Goal: Transaction & Acquisition: Purchase product/service

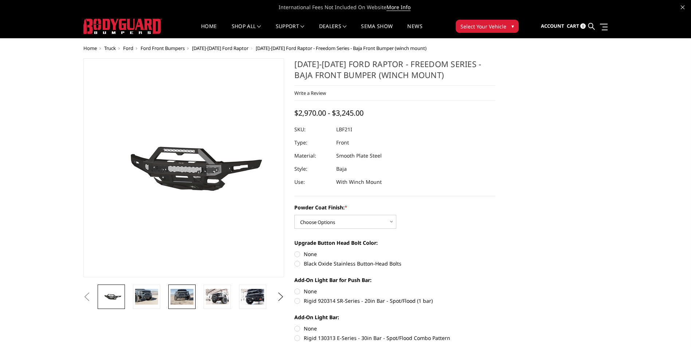
click at [185, 298] on img at bounding box center [181, 296] width 23 height 15
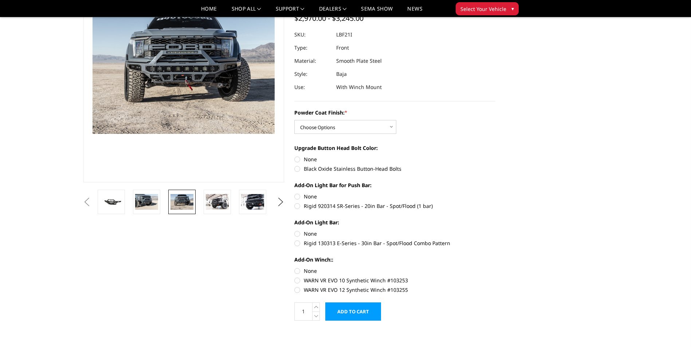
scroll to position [73, 0]
click at [401, 279] on label "WARN VR EVO 10 Synthetic Winch #103253" at bounding box center [394, 280] width 201 height 8
click at [495, 267] on input "WARN VR EVO 10 Synthetic Winch #103253" at bounding box center [495, 267] width 0 height 0
radio input "true"
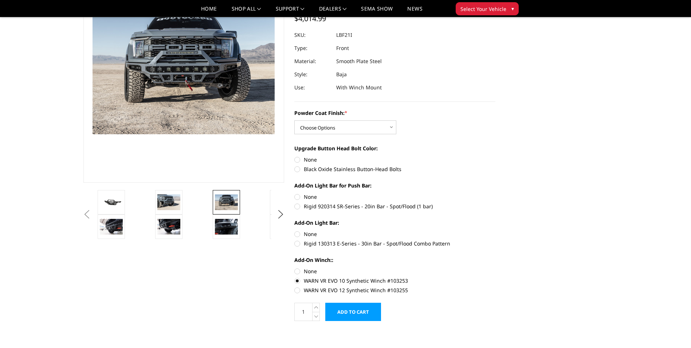
click at [311, 279] on label "WARN VR EVO 10 Synthetic Winch #103253" at bounding box center [394, 280] width 201 height 8
click at [495, 267] on input "WARN VR EVO 10 Synthetic Winch #103253" at bounding box center [495, 267] width 0 height 0
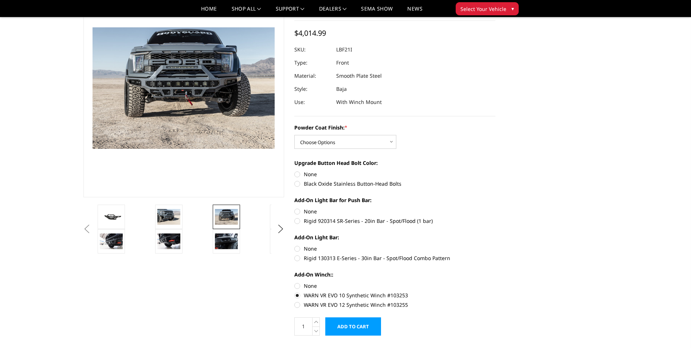
scroll to position [36, 0]
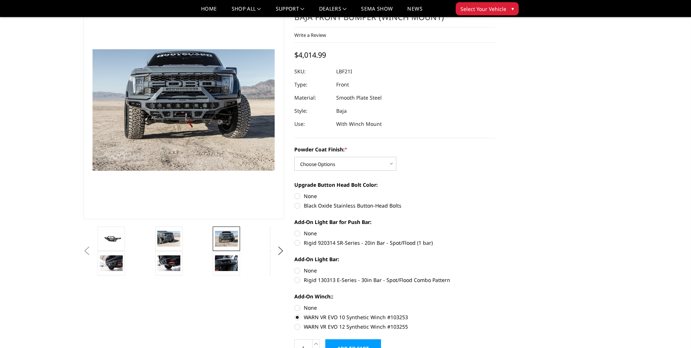
click at [298, 309] on label "None" at bounding box center [394, 307] width 201 height 8
click at [295, 304] on input "None" at bounding box center [294, 303] width 0 height 0
radio input "true"
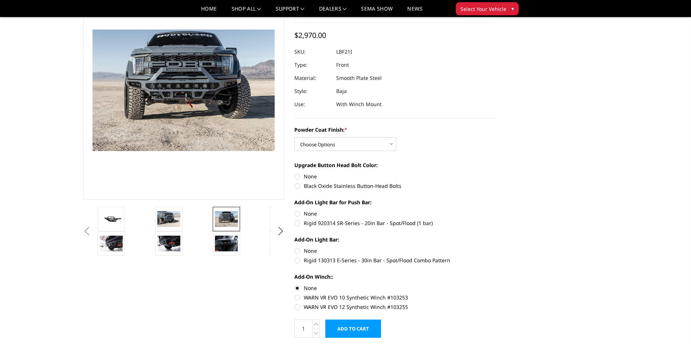
scroll to position [73, 0]
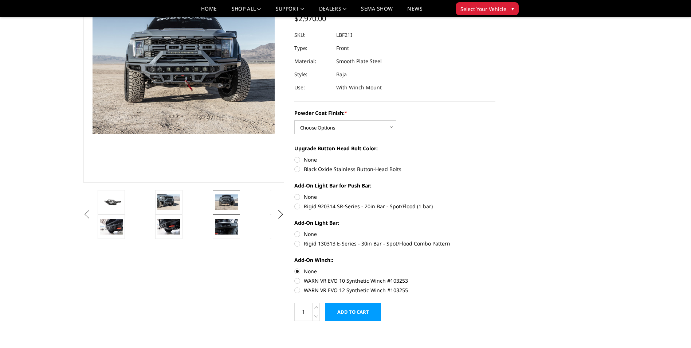
click at [297, 280] on label "WARN VR EVO 10 Synthetic Winch #103253" at bounding box center [394, 280] width 201 height 8
click at [495, 267] on input "WARN VR EVO 10 Synthetic Winch #103253" at bounding box center [495, 267] width 0 height 0
radio input "true"
click at [299, 244] on label "Rigid 130313 E-Series - 30in Bar - Spot/Flood Combo Pattern" at bounding box center [394, 243] width 201 height 8
click at [495, 230] on input "Rigid 130313 E-Series - 30in Bar - Spot/Flood Combo Pattern" at bounding box center [495, 230] width 0 height 0
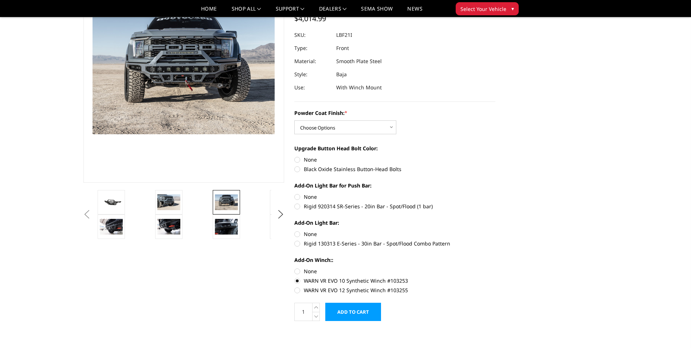
radio input "true"
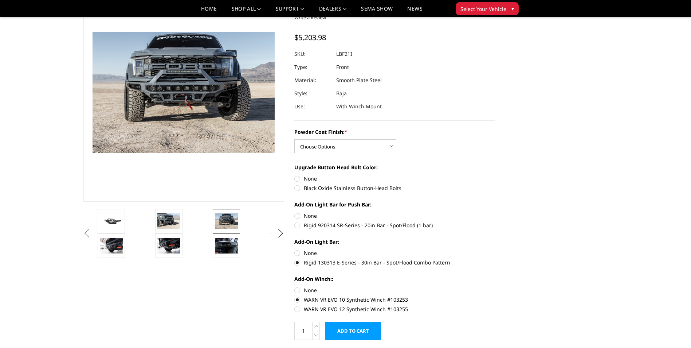
scroll to position [36, 0]
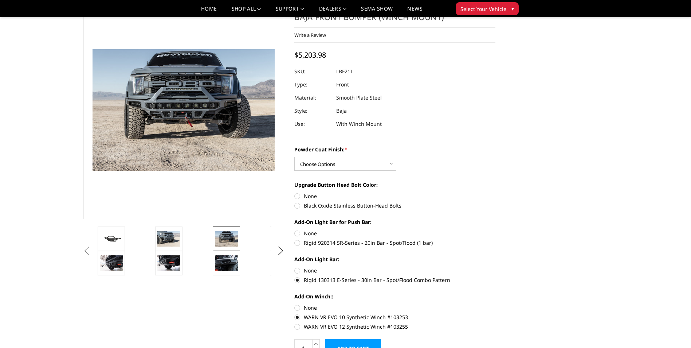
click at [298, 243] on label "Rigid 920314 SR-Series - 20in Bar - Spot/Flood (1 bar)" at bounding box center [394, 243] width 201 height 8
click at [495, 229] on input "Rigid 920314 SR-Series - 20in Bar - Spot/Flood (1 bar)" at bounding box center [495, 229] width 0 height 0
radio input "true"
click at [232, 265] on img at bounding box center [226, 262] width 23 height 15
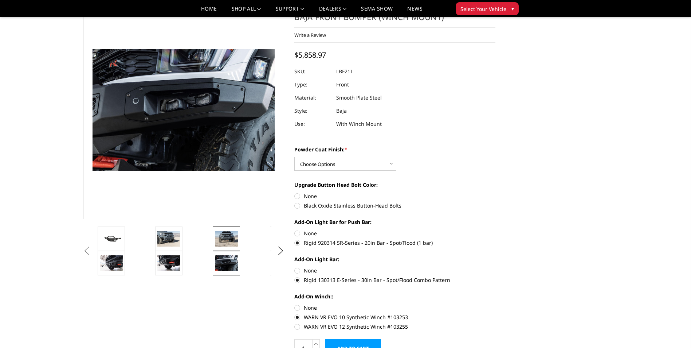
click at [230, 244] on img at bounding box center [226, 238] width 23 height 15
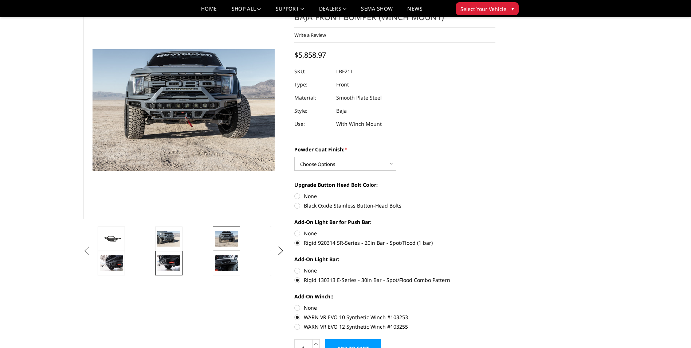
click at [166, 264] on img at bounding box center [168, 262] width 23 height 15
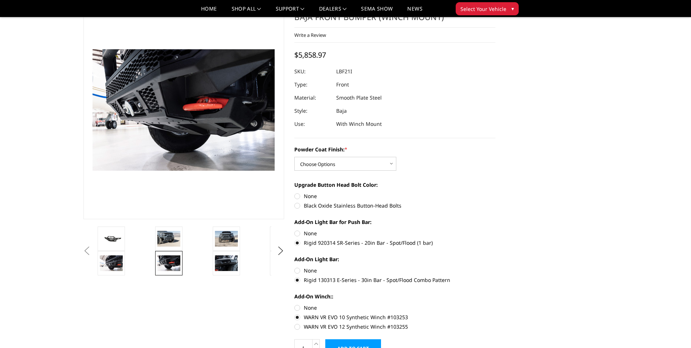
scroll to position [0, 0]
